Goal: Find specific page/section: Find specific page/section

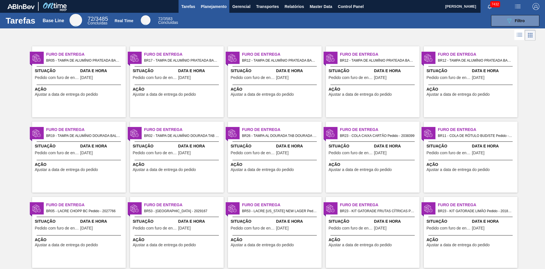
click at [215, 7] on span "Planejamento" at bounding box center [214, 6] width 26 height 7
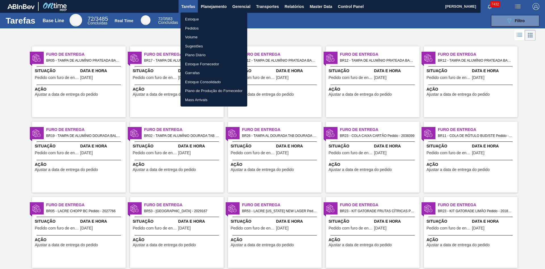
click at [274, 25] on div at bounding box center [272, 134] width 545 height 269
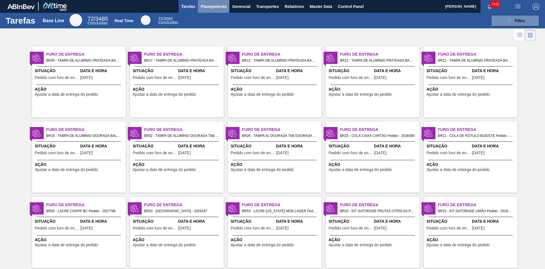
click at [222, 7] on span "Planejamento" at bounding box center [214, 6] width 26 height 7
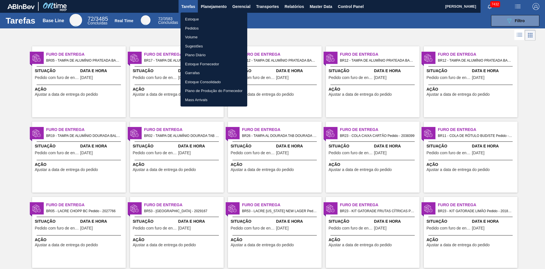
click at [290, 41] on div at bounding box center [272, 134] width 545 height 269
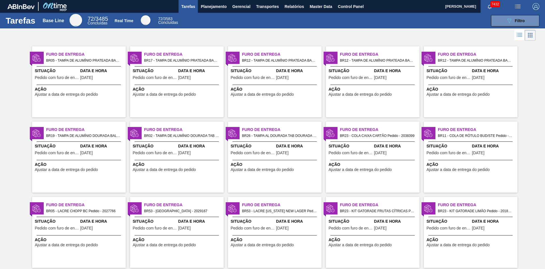
click at [86, 54] on span "Furo de Entrega" at bounding box center [85, 54] width 79 height 6
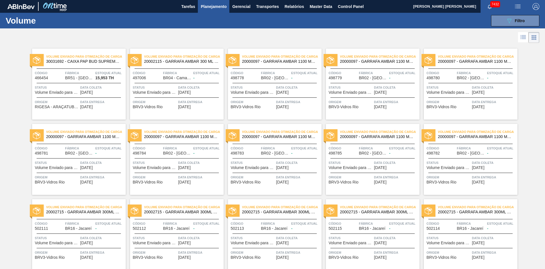
click at [275, 36] on div at bounding box center [272, 38] width 545 height 14
click at [339, 29] on div "089F7B8B-B2A5-4AFE-B5C0-19BA573D28AC Filtro Código Volume Etapa Etapa Origem Or…" at bounding box center [317, 20] width 452 height 17
click at [309, 29] on div "089F7B8B-B2A5-4AFE-B5C0-19BA573D28AC Filtro Código Volume Etapa Etapa Origem Or…" at bounding box center [317, 20] width 452 height 17
